Goal: Task Accomplishment & Management: Complete application form

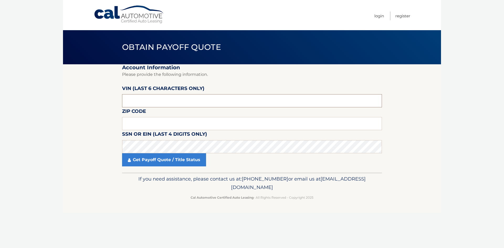
paste input "1C4HJX"
type input "1*****"
click at [190, 100] on input "text" at bounding box center [252, 100] width 260 height 13
type input "N*****"
drag, startPoint x: 140, startPoint y: 97, endPoint x: 137, endPoint y: 101, distance: 5.2
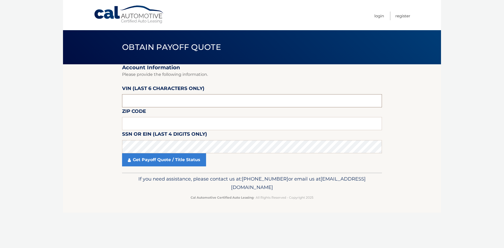
click at [137, 101] on input "text" at bounding box center [252, 100] width 260 height 13
paste input "NW1240"
click at [149, 103] on input "text" at bounding box center [252, 100] width 260 height 13
type input "N*****"
drag, startPoint x: 134, startPoint y: 98, endPoint x: 35, endPoint y: 120, distance: 101.4
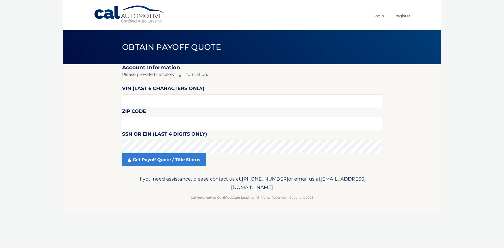
click at [35, 120] on body "Cal Automotive Menu Login Register Obtain Payoff Quote" at bounding box center [252, 124] width 504 height 248
click at [167, 122] on input "text" at bounding box center [252, 123] width 260 height 13
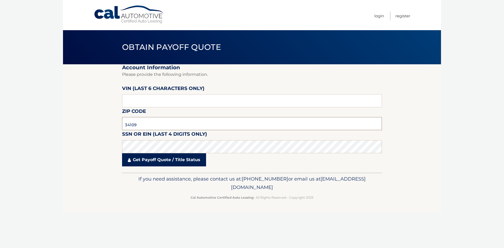
type input "34109"
click at [177, 159] on link "Get Payoff Quote / Title Status" at bounding box center [164, 159] width 84 height 13
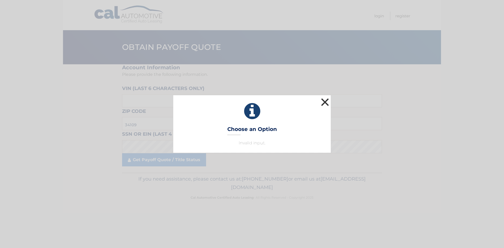
drag, startPoint x: 326, startPoint y: 101, endPoint x: 259, endPoint y: 73, distance: 72.4
click at [325, 101] on button "×" at bounding box center [324, 102] width 10 height 10
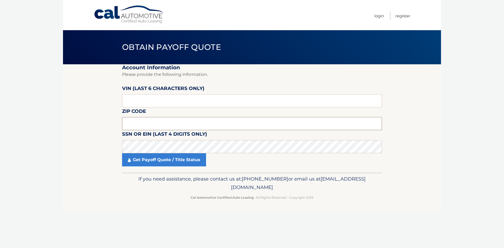
click at [148, 121] on input "text" at bounding box center [252, 123] width 260 height 13
type input "34109"
click at [103, 132] on section "Account Information Please provide the following information. [PERSON_NAME] (la…" at bounding box center [252, 118] width 378 height 108
